Goal: Information Seeking & Learning: Learn about a topic

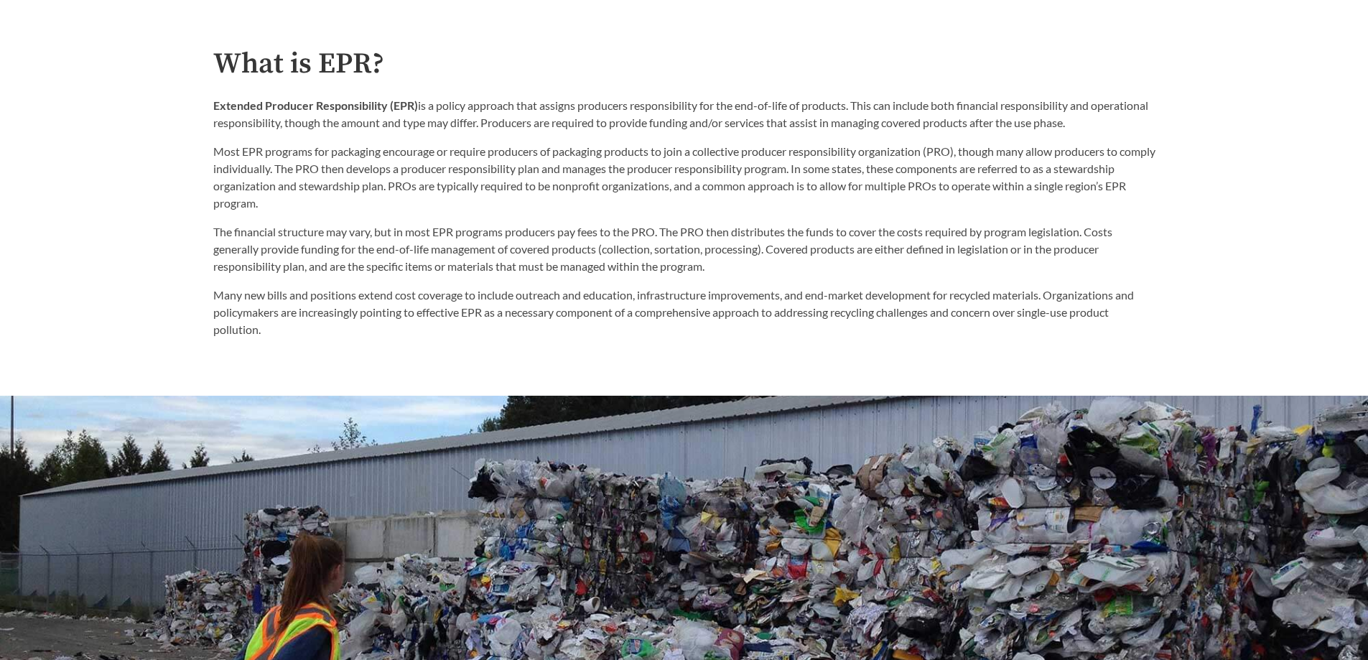
scroll to position [862, 0]
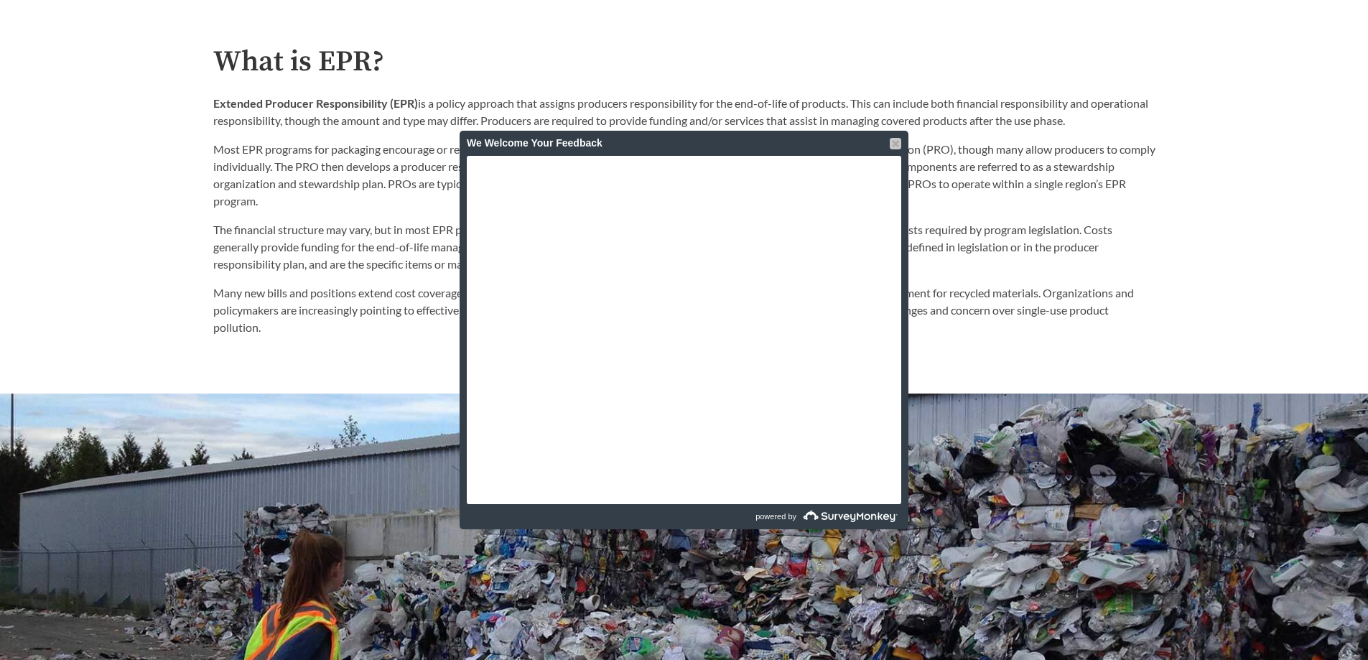
click at [893, 143] on div at bounding box center [895, 143] width 11 height 11
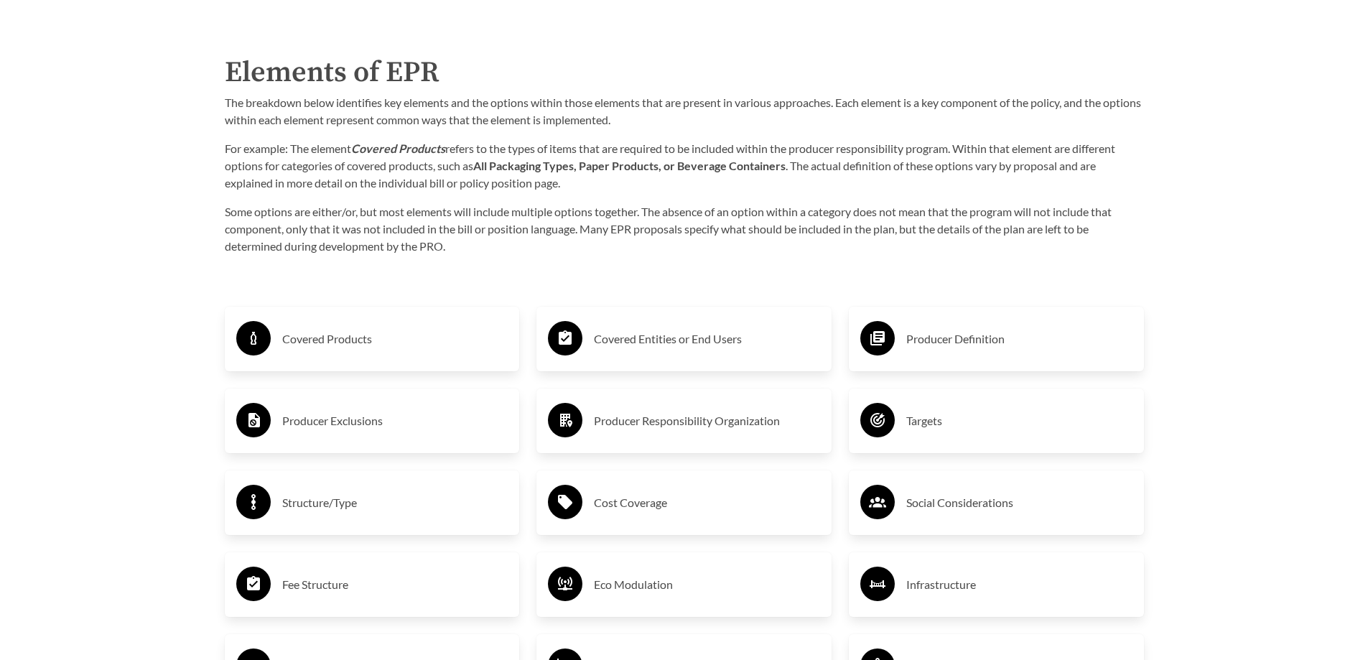
scroll to position [2370, 0]
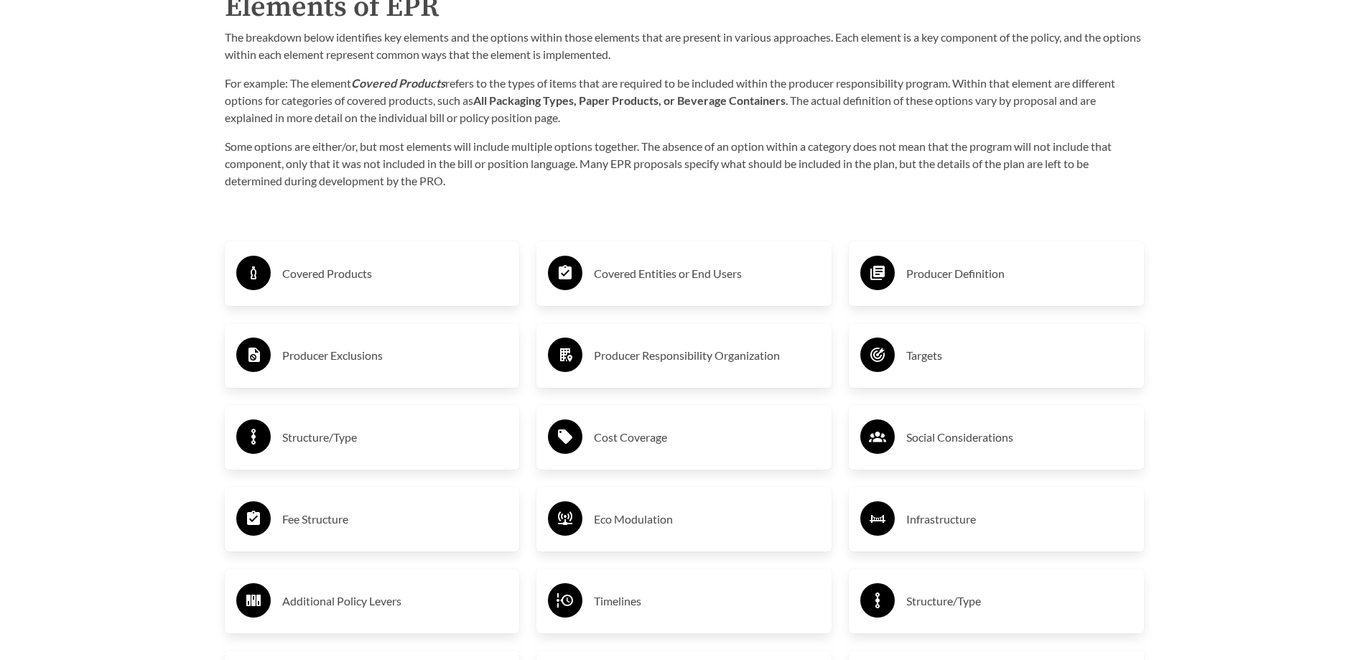
click at [371, 359] on h3 "Producer Exclusions" at bounding box center [395, 355] width 226 height 23
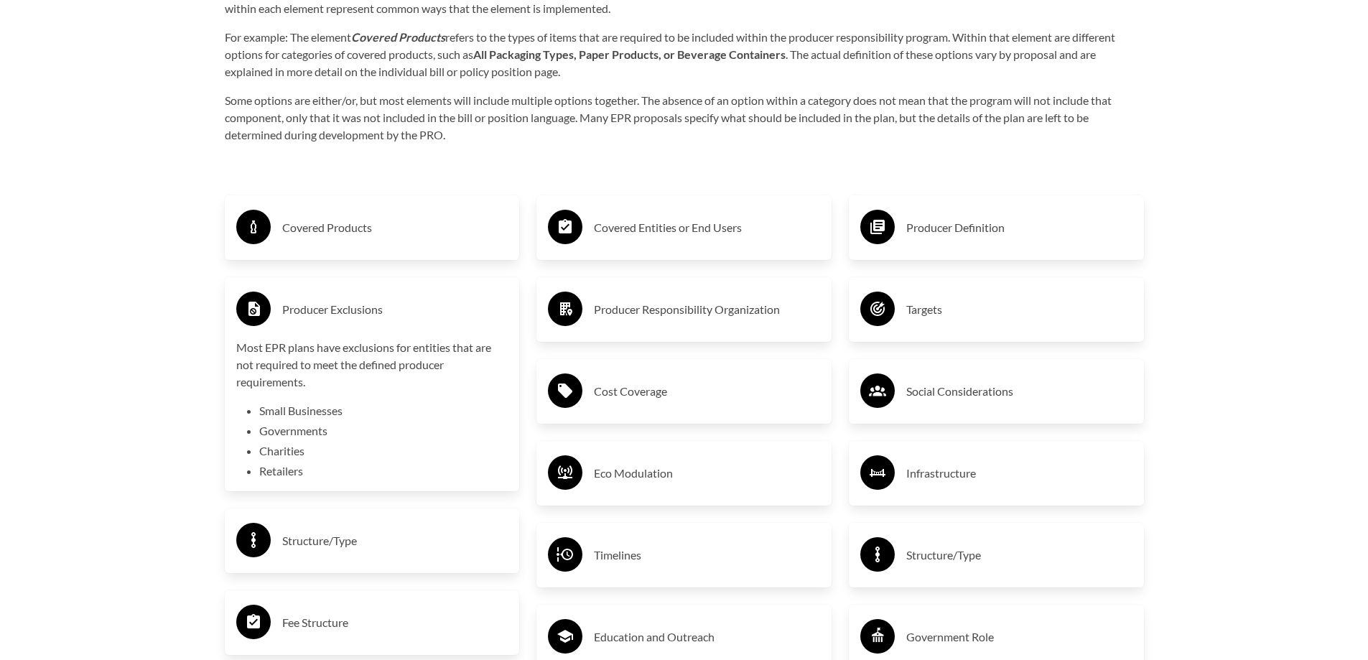
scroll to position [2442, 0]
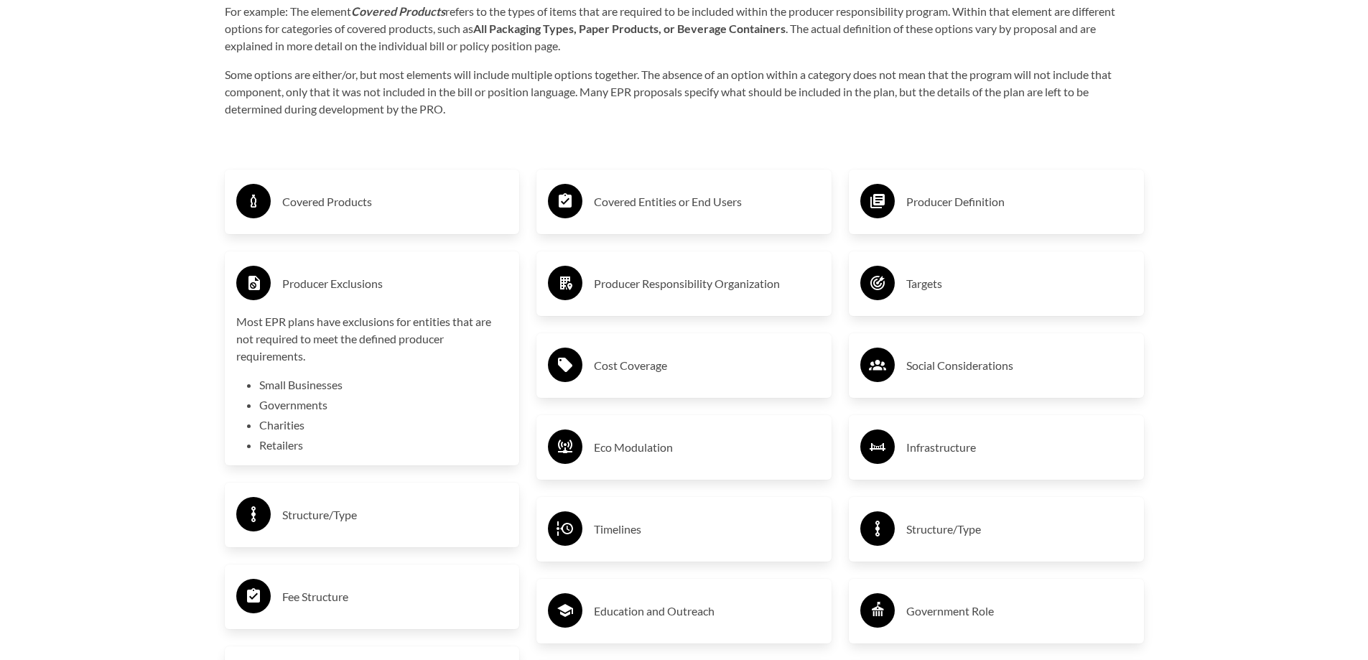
click at [710, 285] on h3 "Producer Responsibility Organization" at bounding box center [707, 283] width 226 height 23
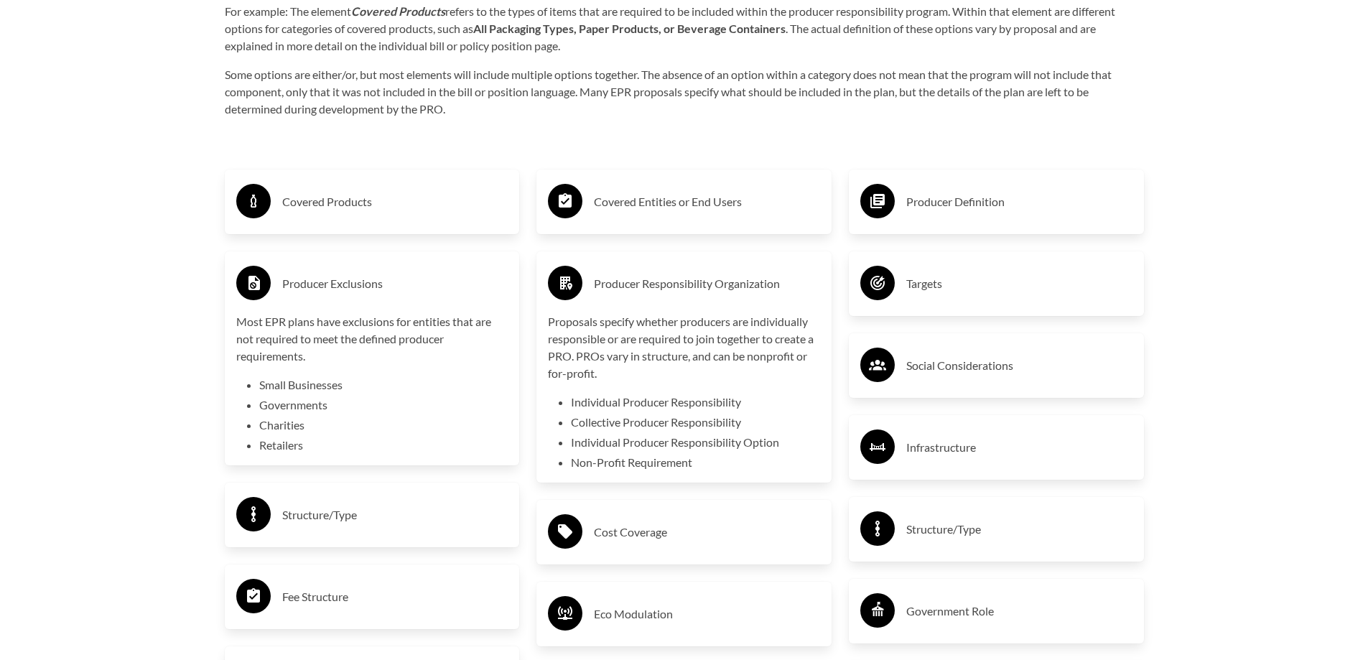
click at [922, 204] on h3 "Producer Definition" at bounding box center [1020, 201] width 226 height 23
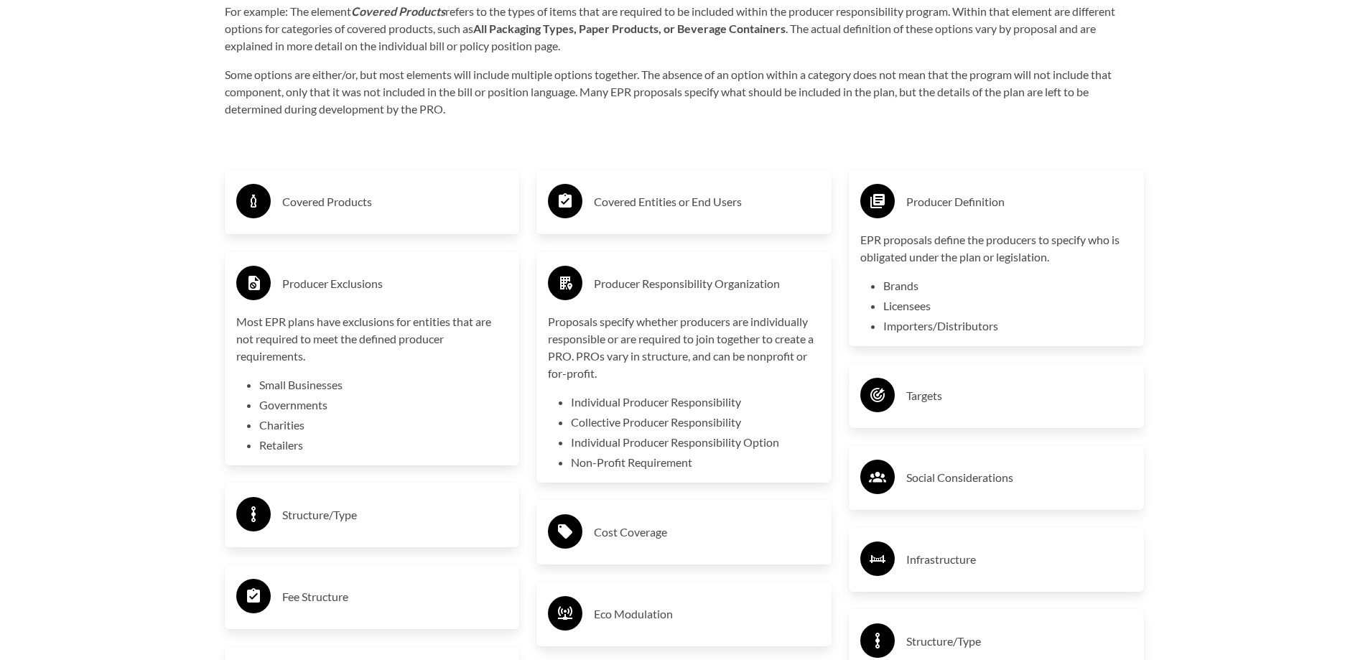
click at [686, 210] on h3 "Covered Entities or End Users" at bounding box center [707, 201] width 226 height 23
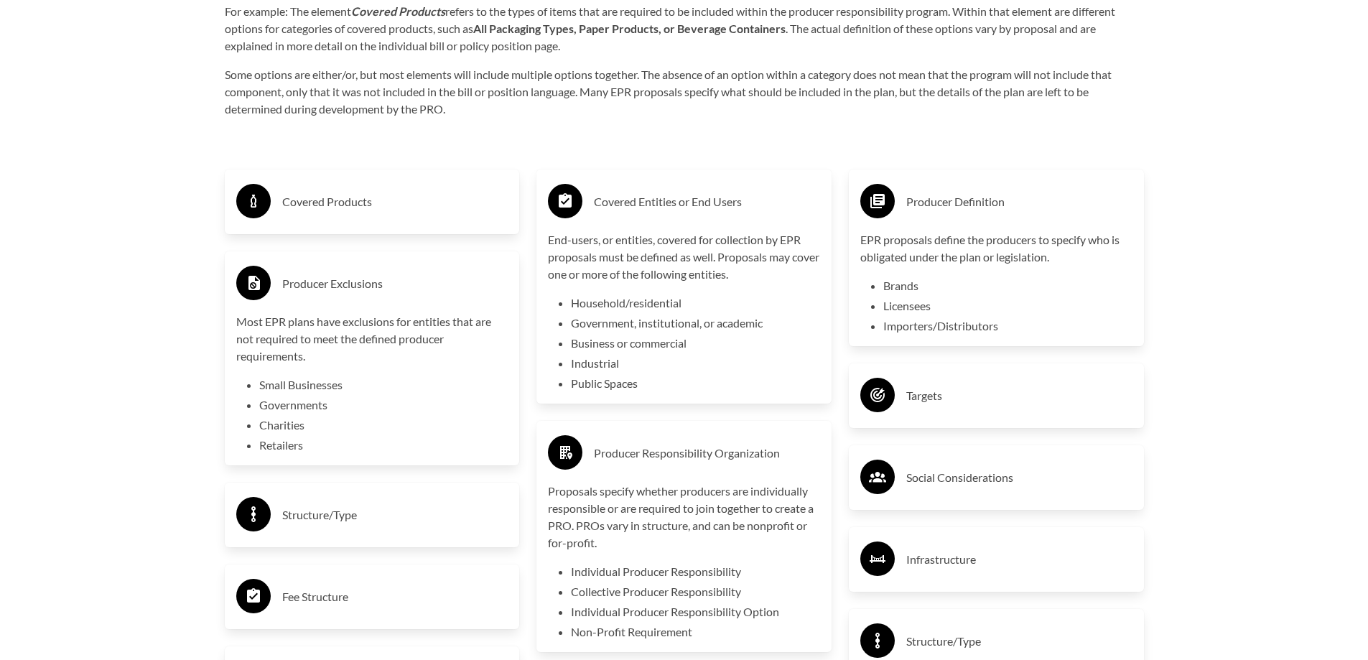
click at [408, 205] on h3 "Covered Products" at bounding box center [395, 201] width 226 height 23
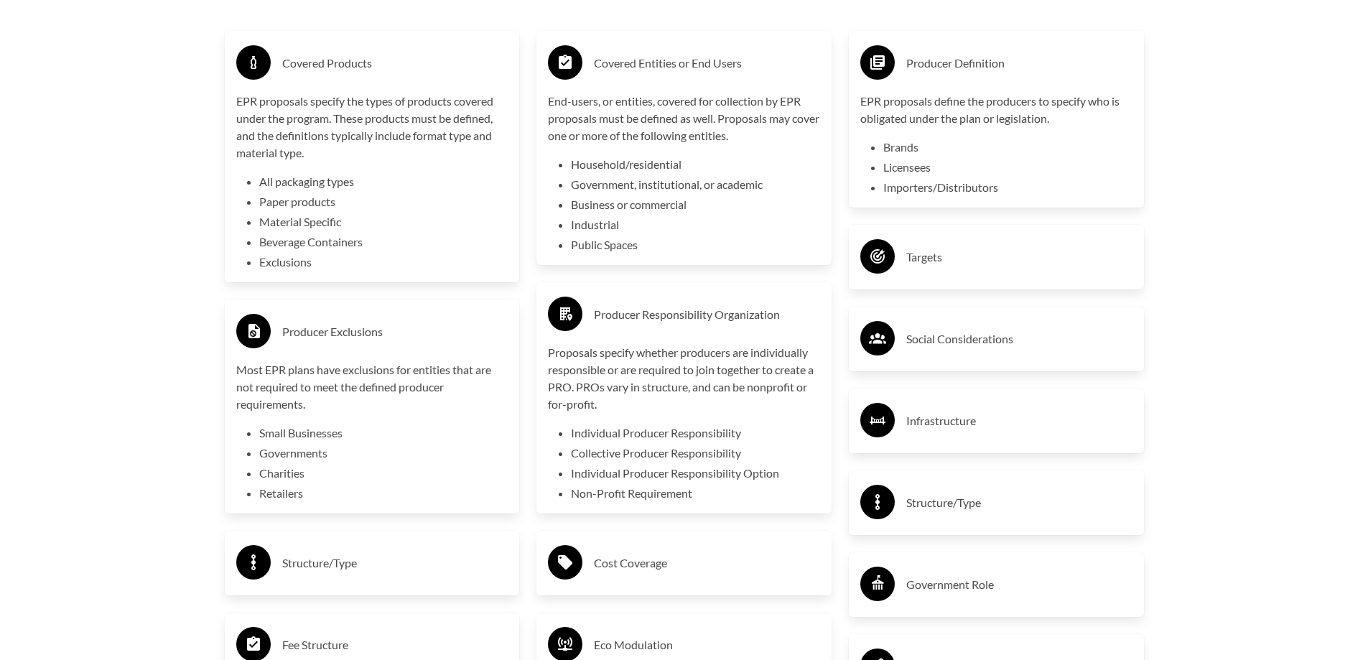
scroll to position [2586, 0]
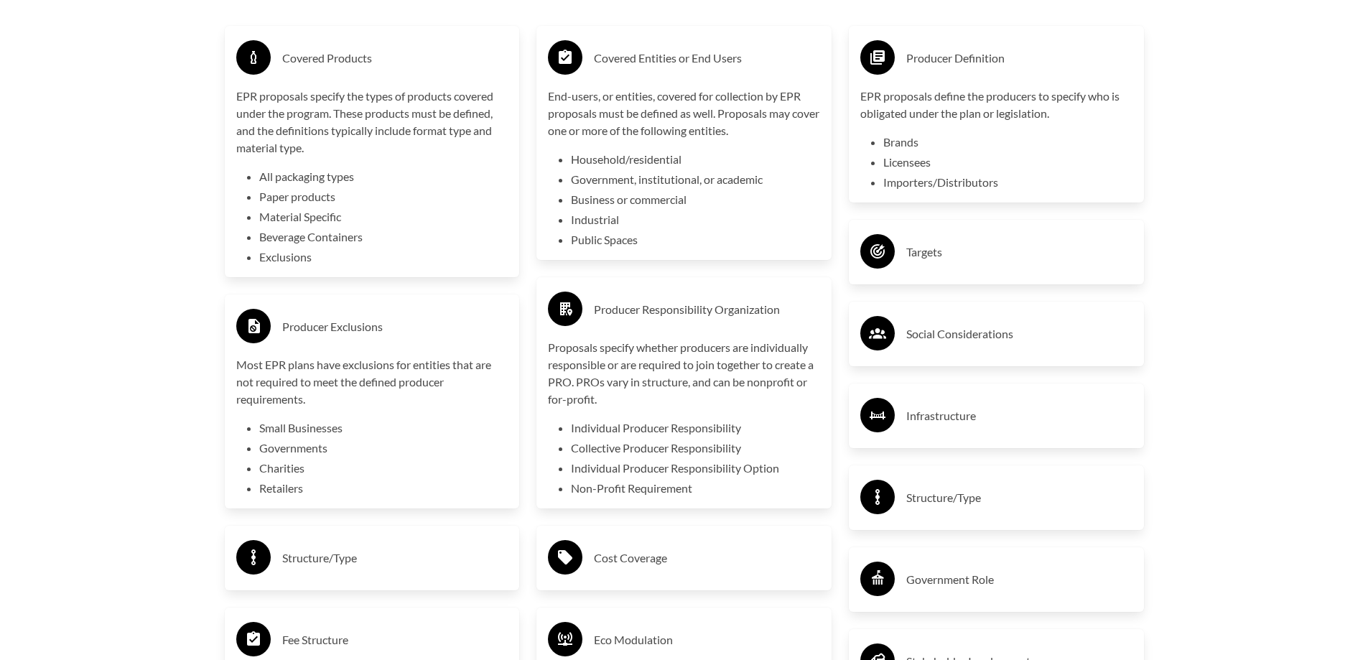
click at [963, 245] on div "Targets" at bounding box center [997, 252] width 272 height 42
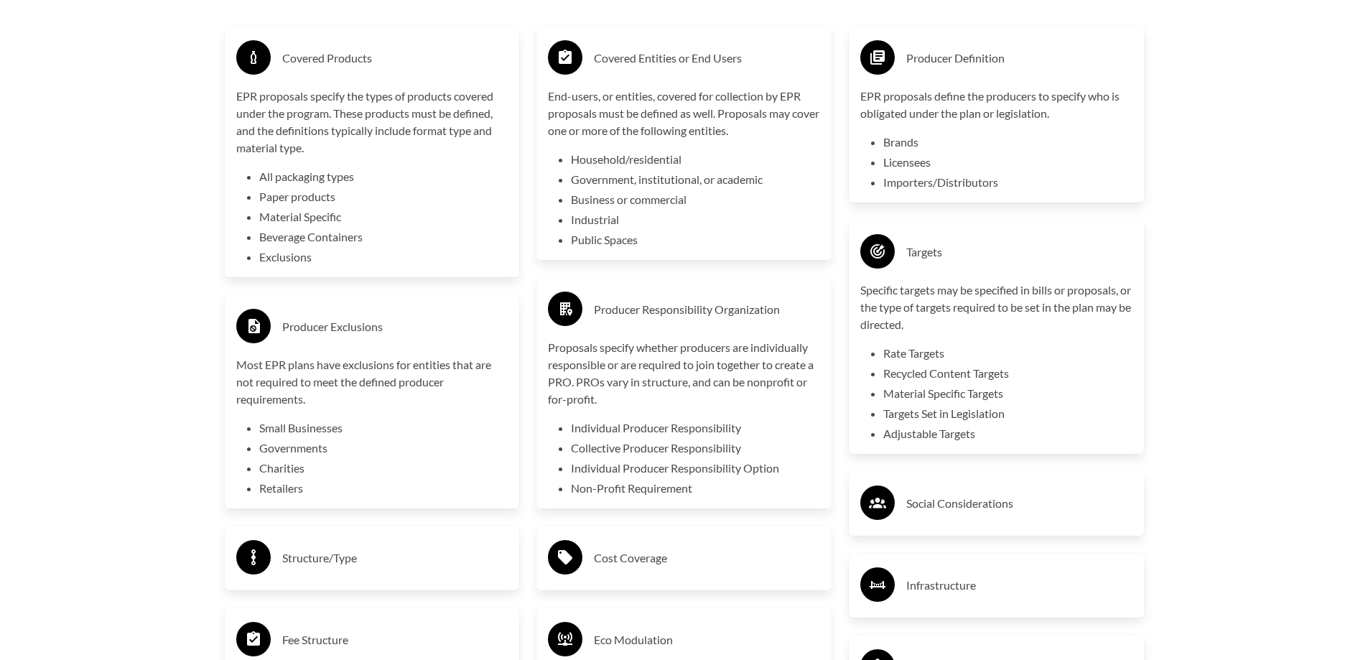
click at [988, 500] on h3 "Social Considerations" at bounding box center [1020, 503] width 226 height 23
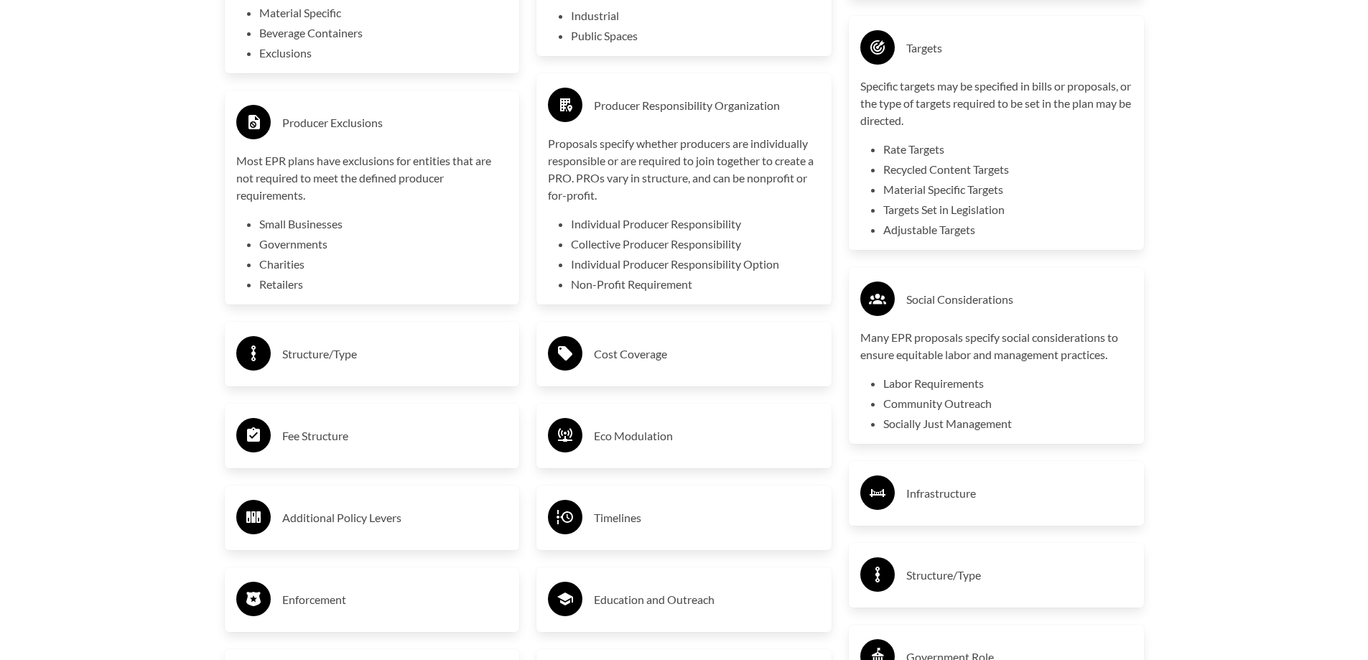
scroll to position [2873, 0]
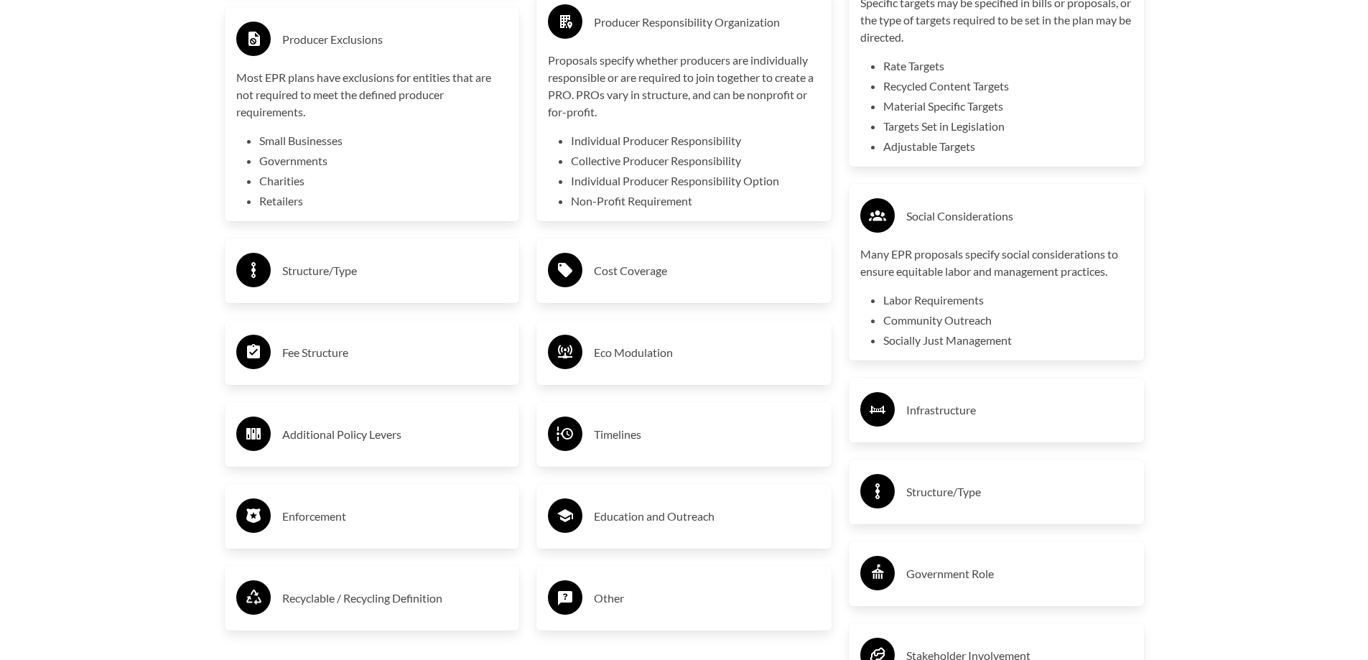
click at [369, 272] on h3 "Structure/Type" at bounding box center [395, 270] width 226 height 23
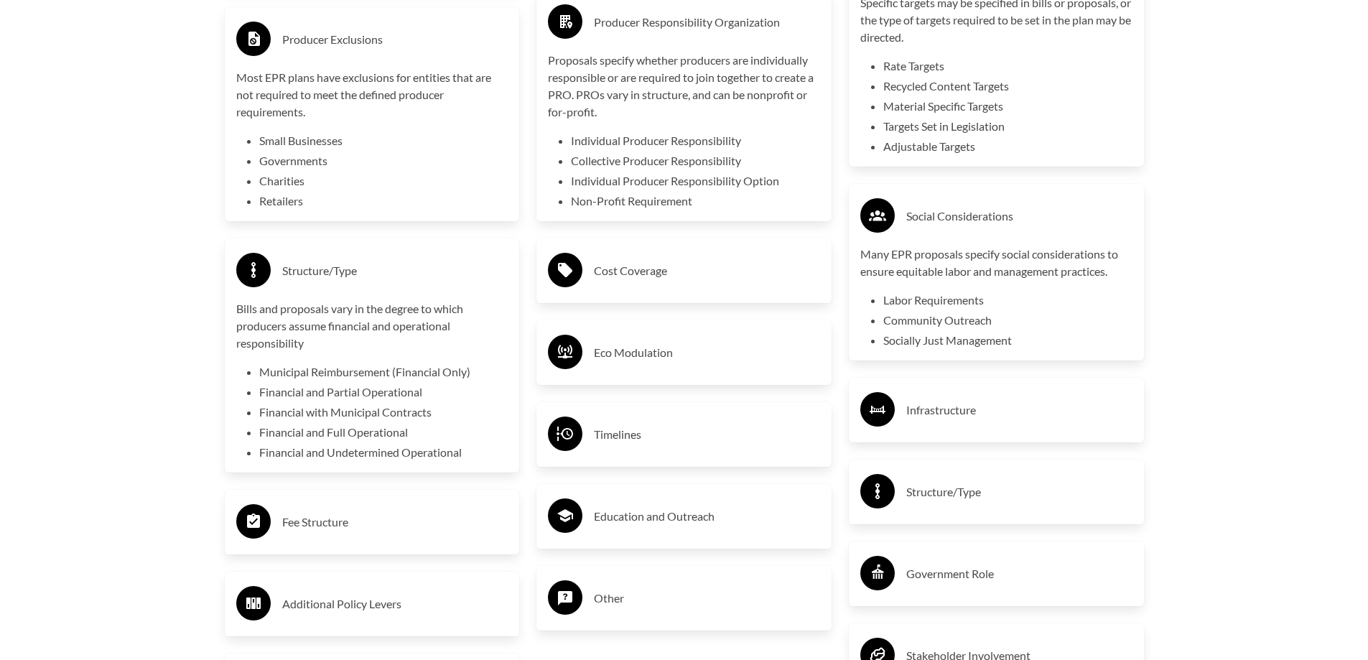
click at [644, 265] on h3 "Cost Coverage" at bounding box center [707, 270] width 226 height 23
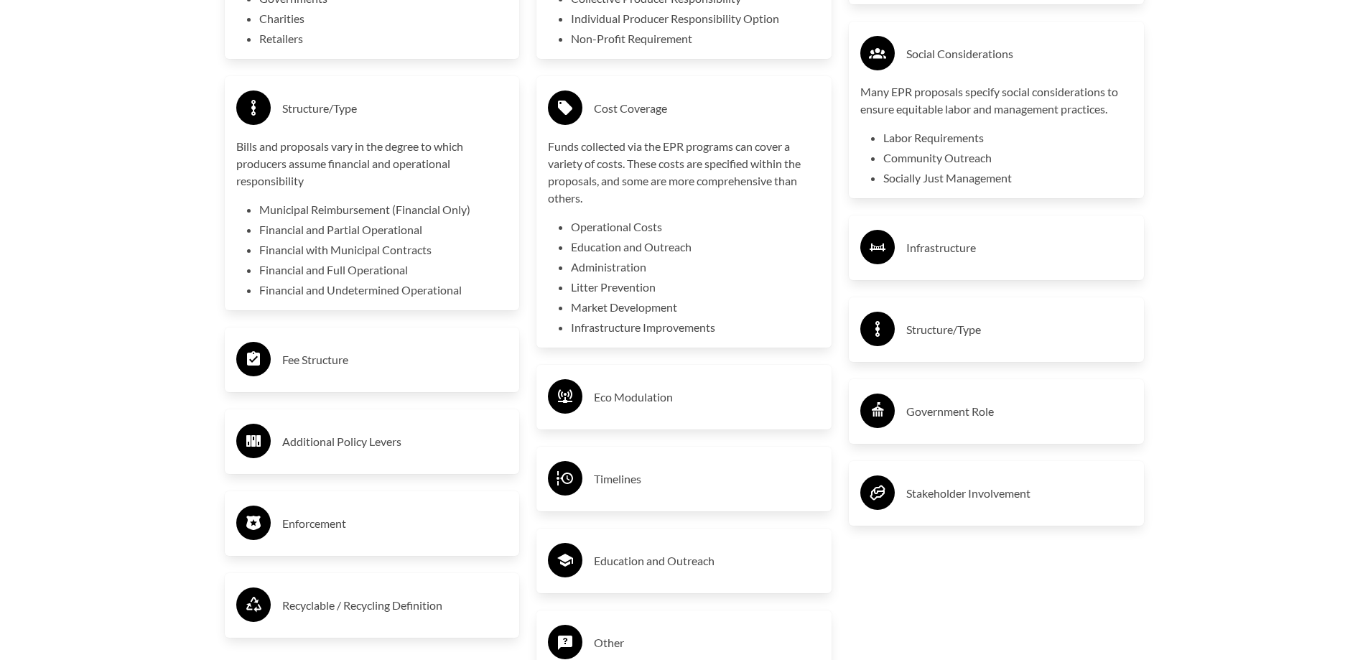
scroll to position [3089, 0]
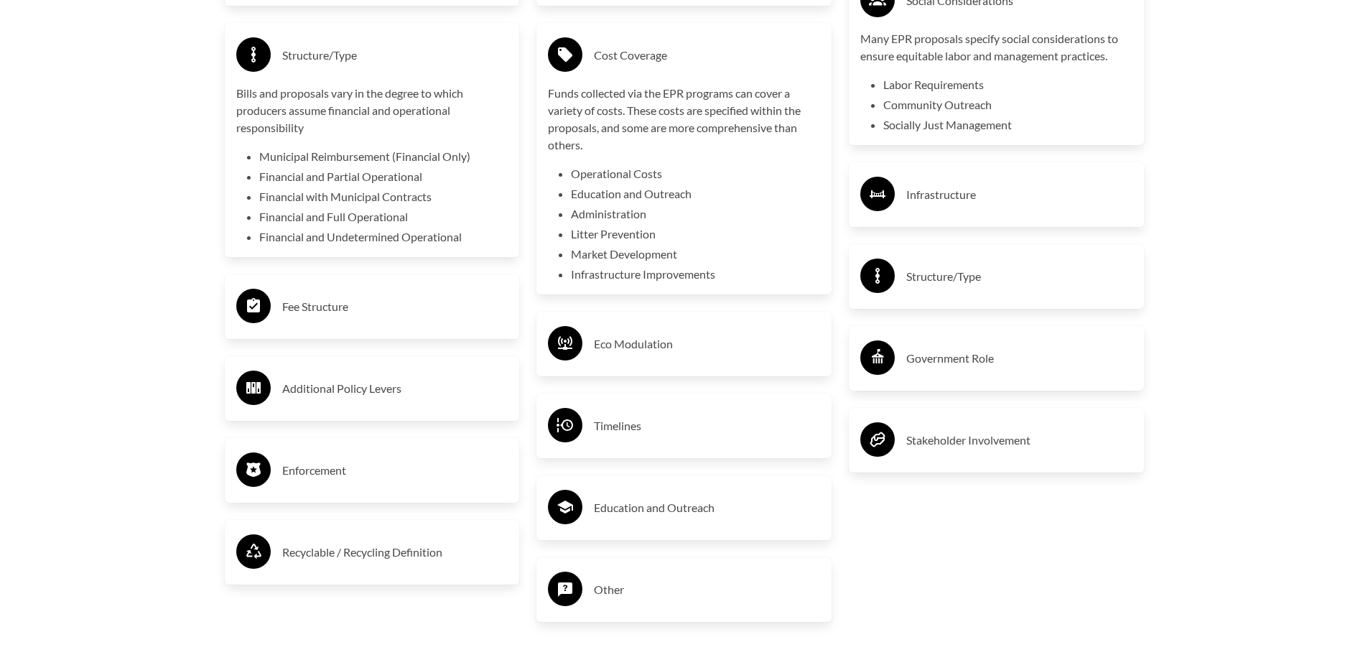
click at [335, 328] on div "Fee Structure" at bounding box center [372, 307] width 272 height 42
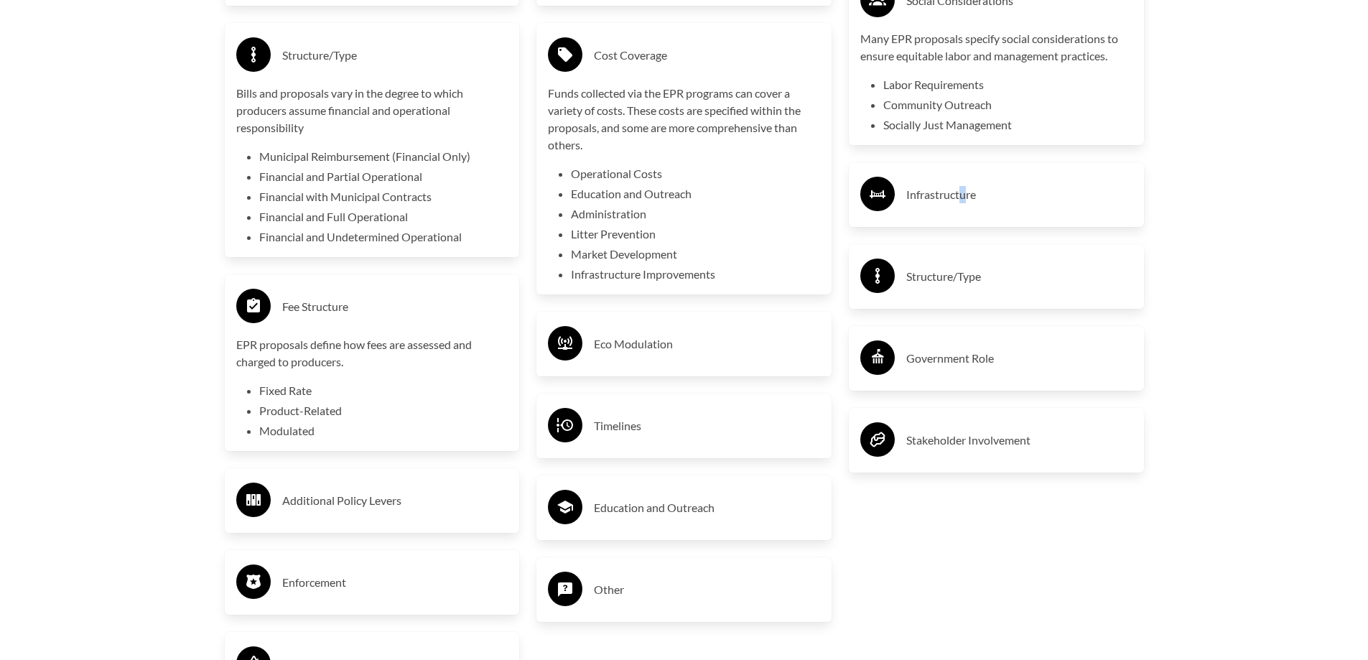
click at [964, 193] on h3 "Infrastructure" at bounding box center [1020, 194] width 226 height 23
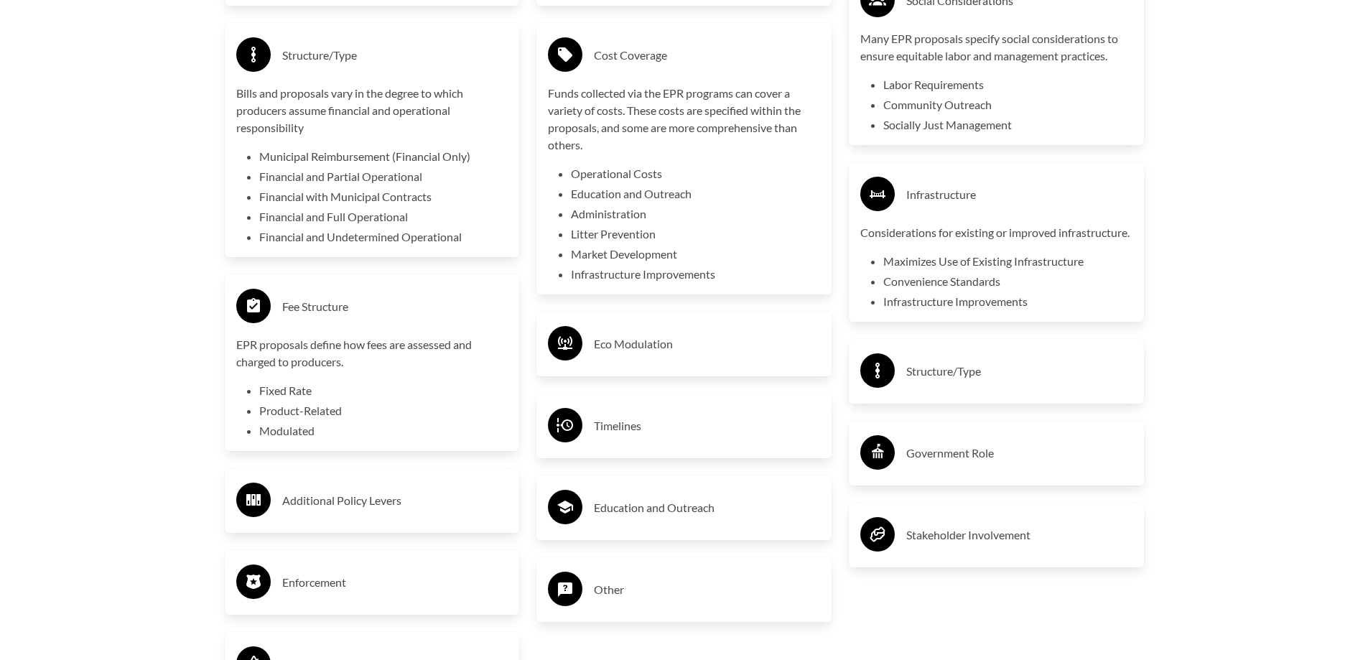
click at [707, 333] on div "Eco Modulation" at bounding box center [684, 344] width 272 height 42
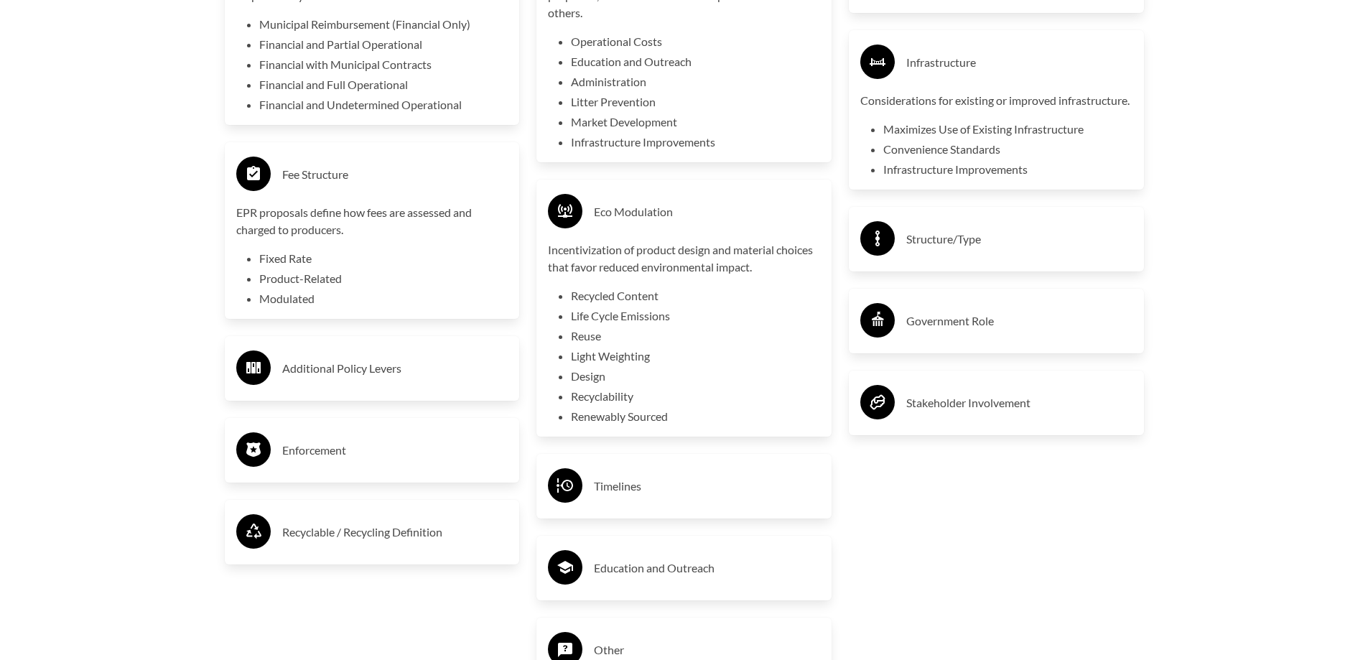
scroll to position [3304, 0]
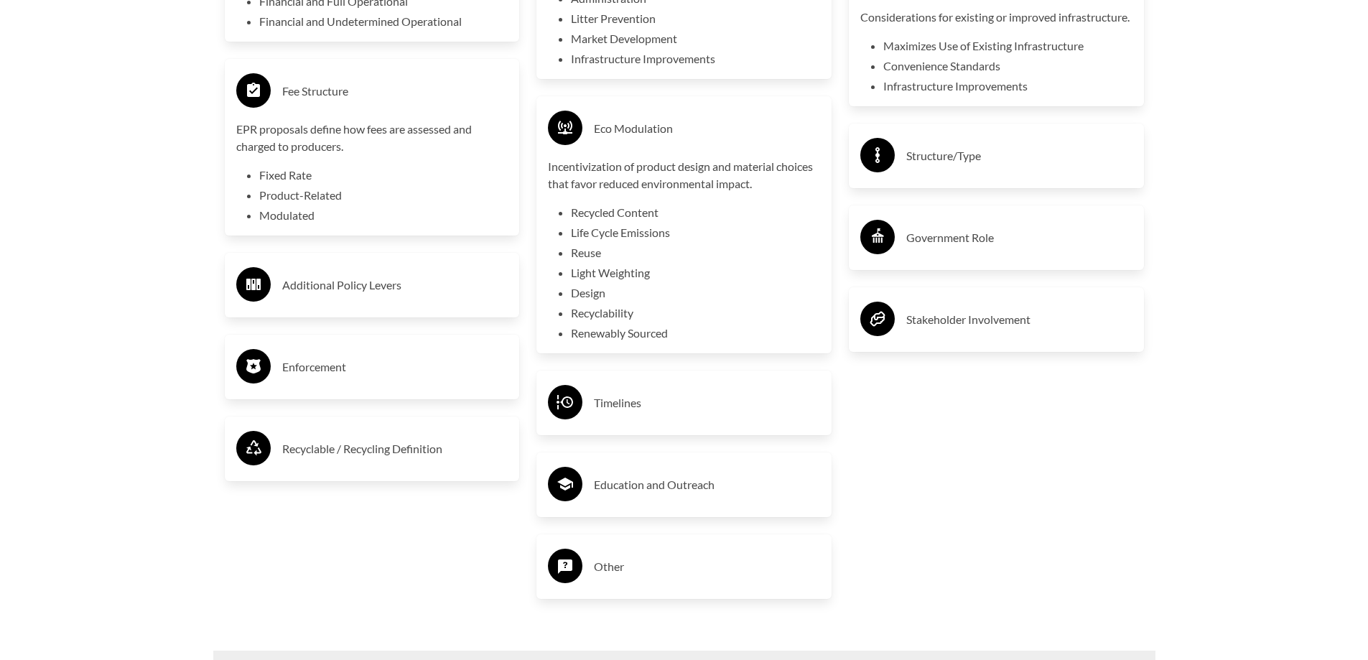
click at [341, 276] on div "Additional Policy Levers" at bounding box center [372, 285] width 272 height 42
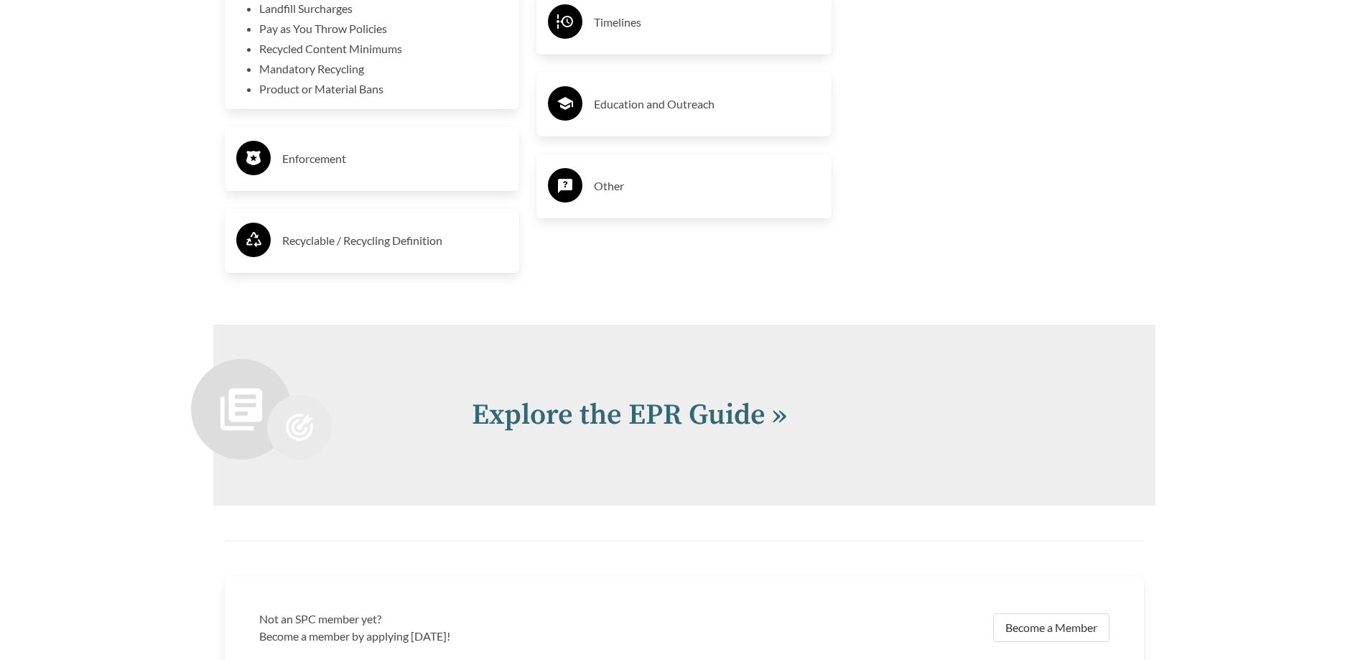
scroll to position [3951, 0]
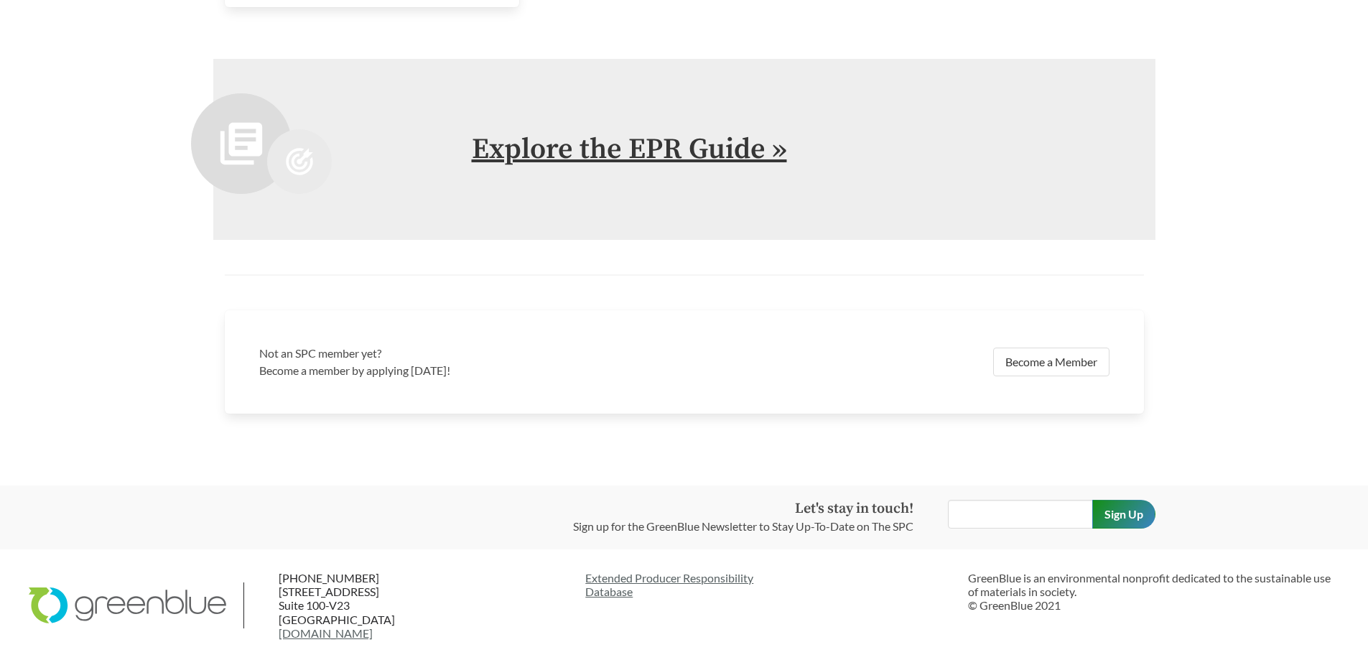
click at [726, 148] on link "Explore the EPR Guide »" at bounding box center [629, 149] width 315 height 36
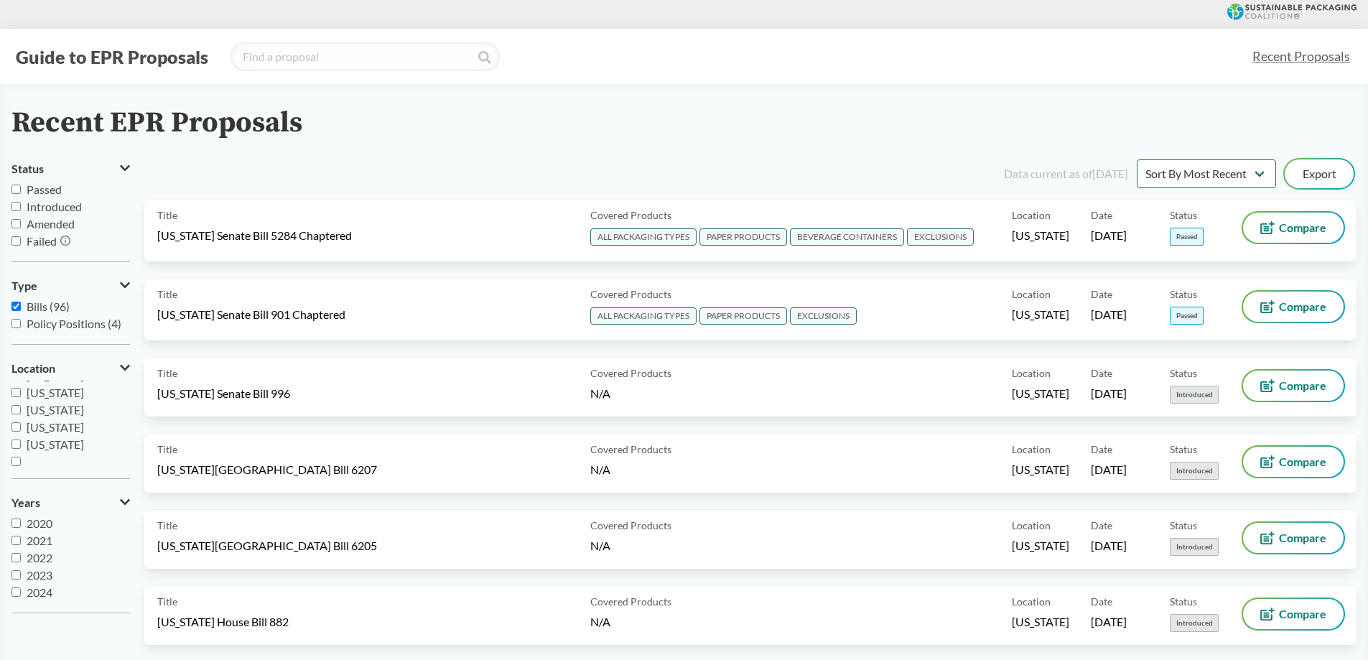
scroll to position [310, 0]
click at [16, 444] on input "[US_STATE]" at bounding box center [15, 440] width 9 height 9
checkbox input "true"
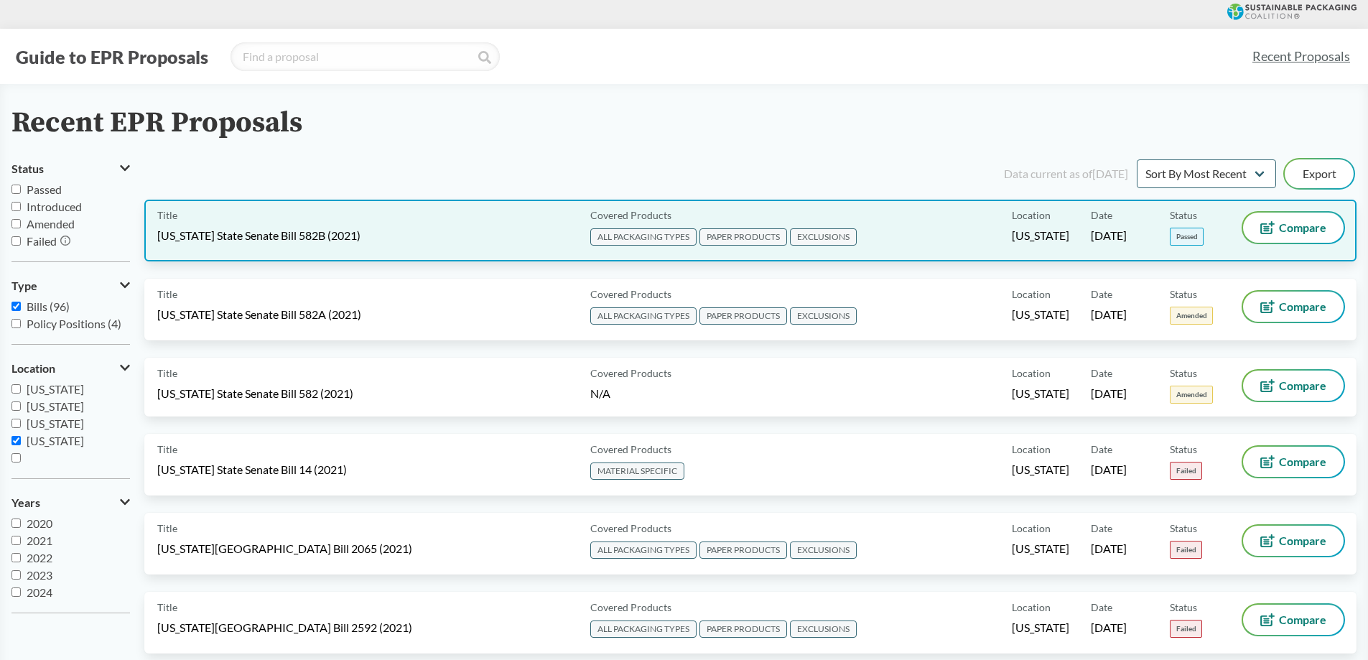
click at [407, 217] on div "Title [US_STATE] State Senate Bill 582B (2021)" at bounding box center [370, 231] width 427 height 36
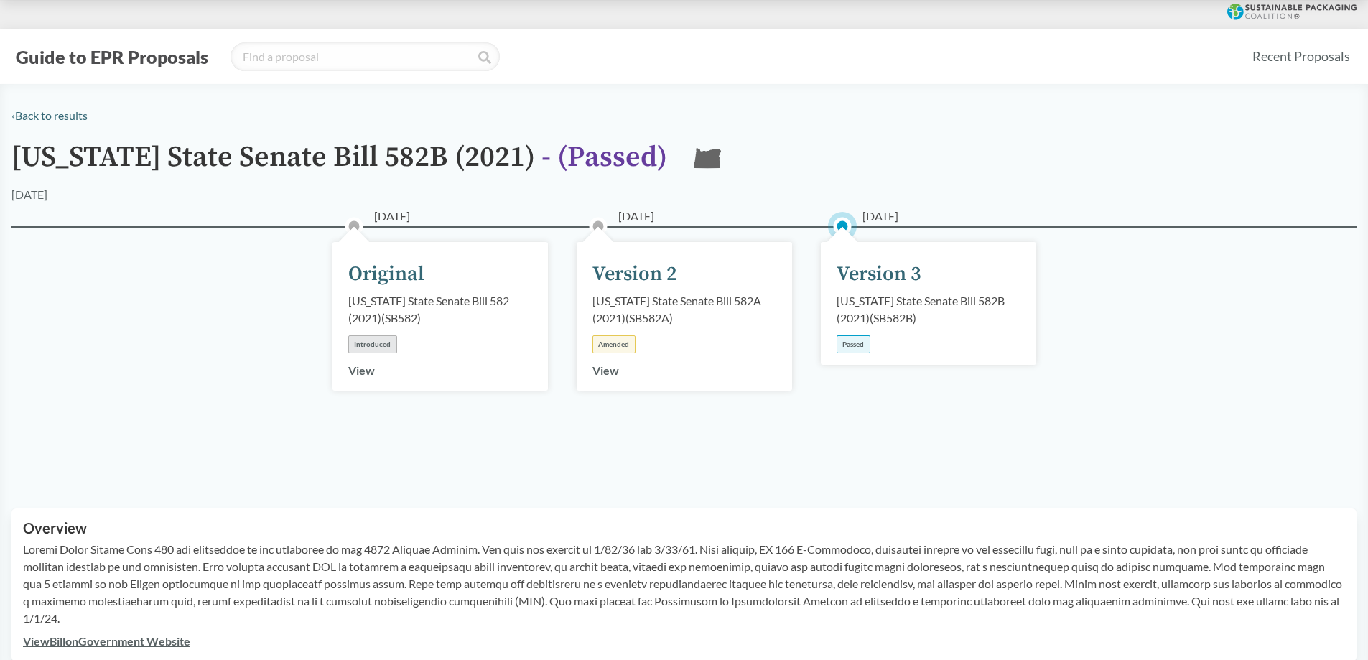
click at [885, 284] on div "Version 3" at bounding box center [879, 274] width 85 height 30
click at [866, 252] on div "[DATE] Version 3 [US_STATE] State Senate Bill 582B (2021) ( SB582B ) Passed" at bounding box center [928, 303] width 215 height 123
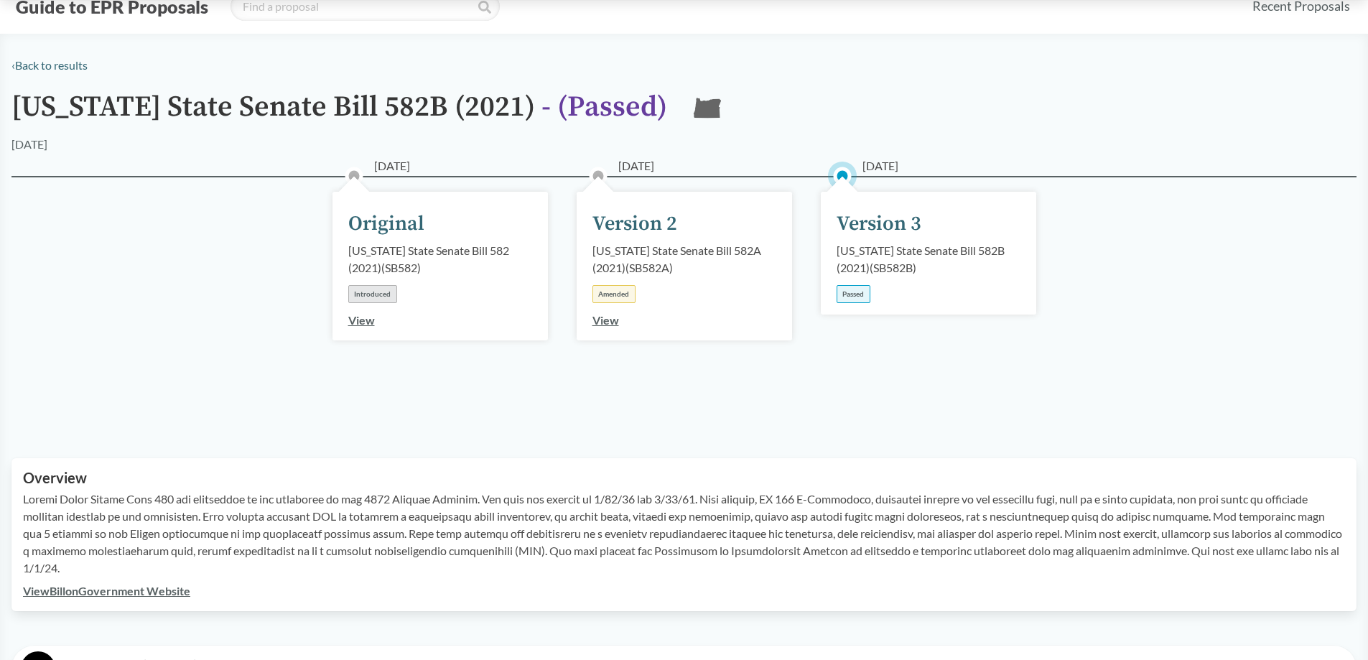
scroll to position [359, 0]
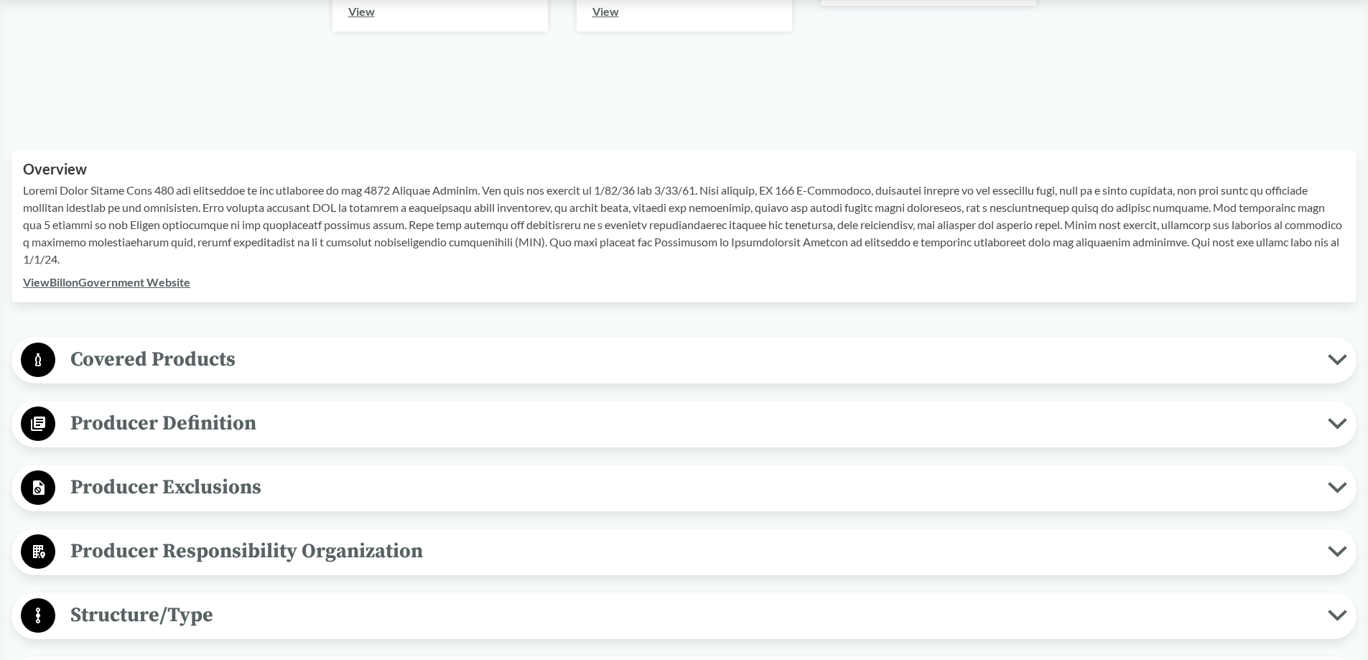
click at [414, 358] on span "Covered Products" at bounding box center [691, 359] width 1273 height 32
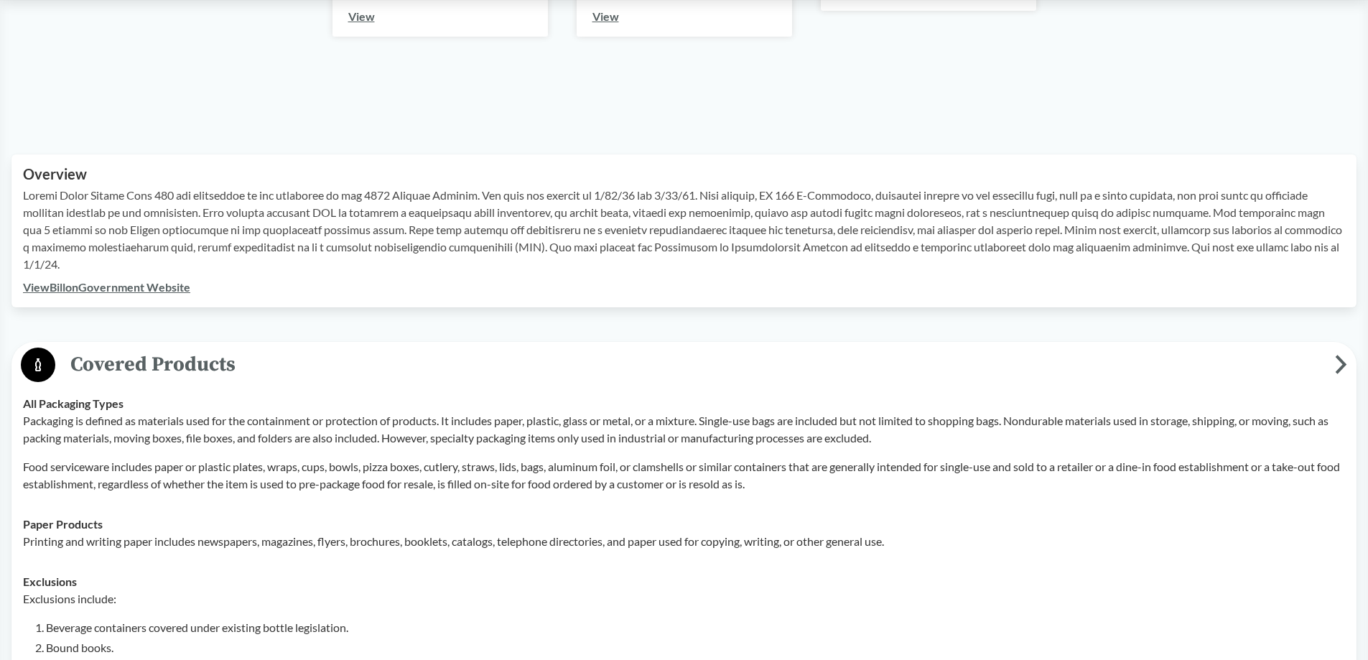
scroll to position [287, 0]
